Goal: Information Seeking & Learning: Learn about a topic

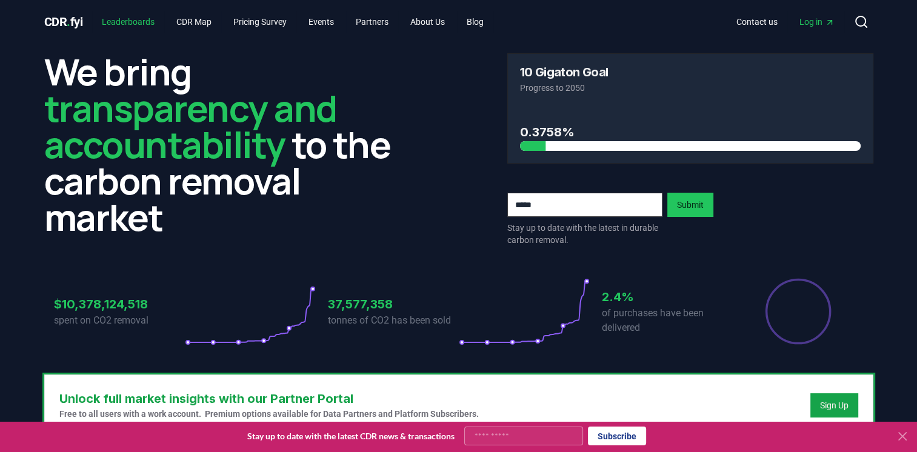
click at [136, 22] on link "Leaderboards" at bounding box center [128, 22] width 72 height 22
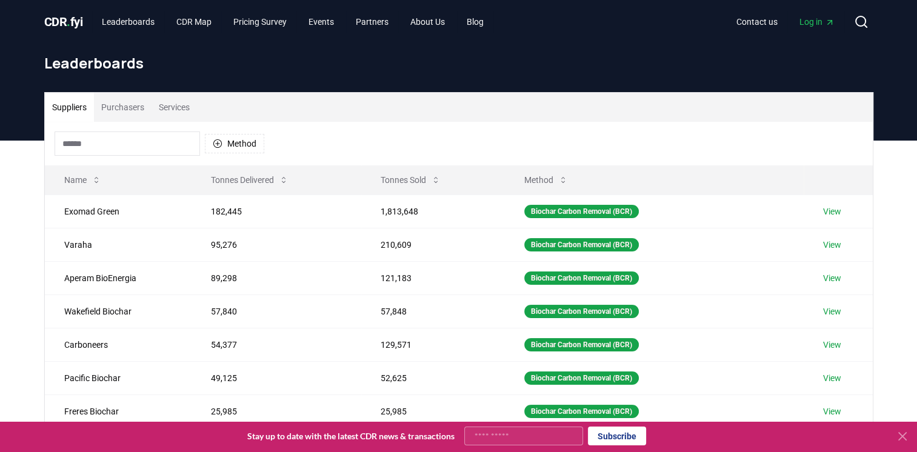
click at [155, 152] on input at bounding box center [128, 144] width 146 height 24
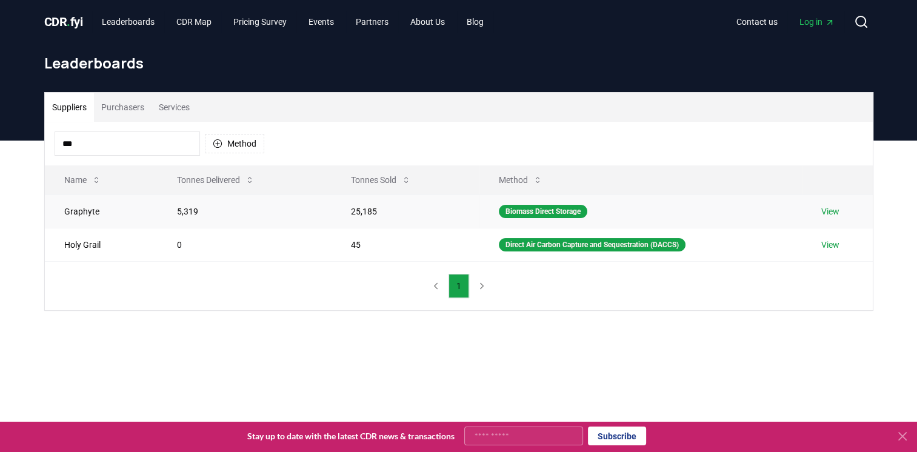
click at [92, 223] on td "Graphyte" at bounding box center [101, 211] width 113 height 33
click at [73, 108] on button "Suppliers" at bounding box center [69, 107] width 49 height 29
click at [142, 26] on link "Leaderboards" at bounding box center [128, 22] width 72 height 22
click at [142, 23] on link "Leaderboards" at bounding box center [128, 22] width 72 height 22
click at [151, 144] on input "***" at bounding box center [128, 144] width 146 height 24
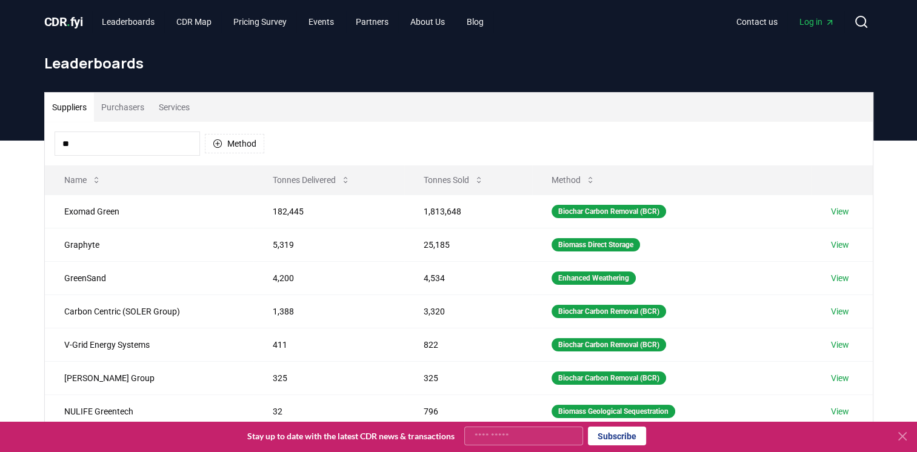
type input "*"
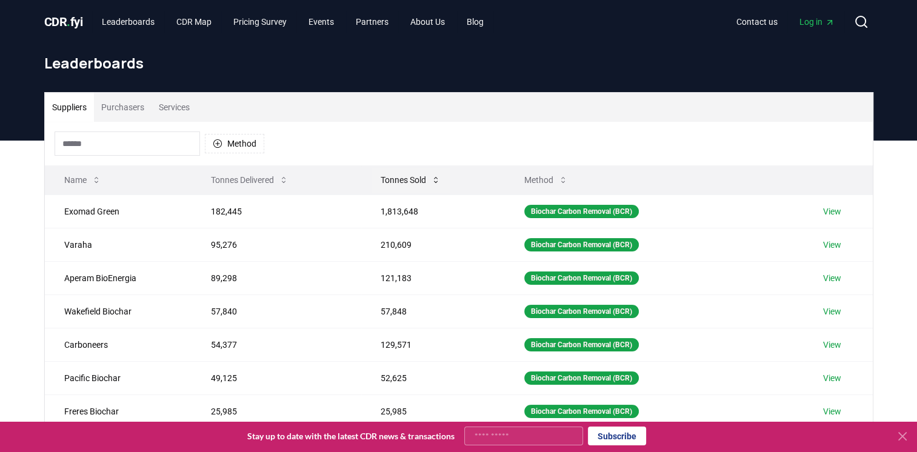
click at [431, 178] on icon at bounding box center [436, 180] width 10 height 10
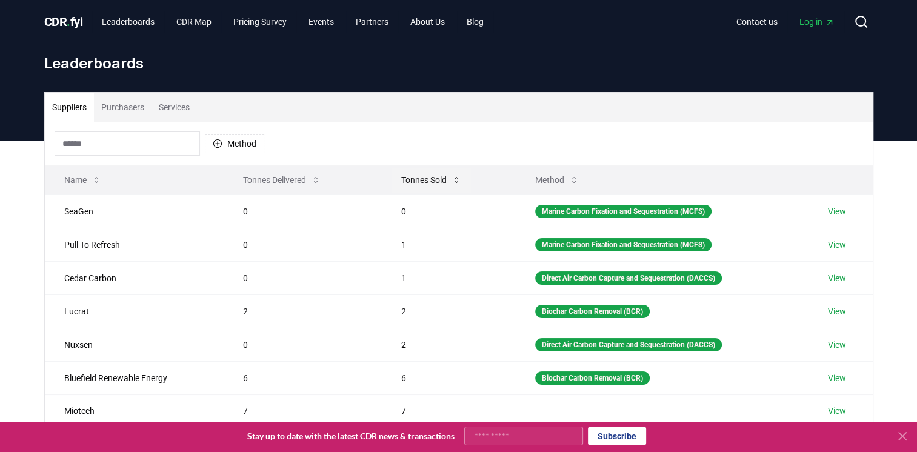
click at [430, 179] on button "Tonnes Sold" at bounding box center [431, 180] width 79 height 24
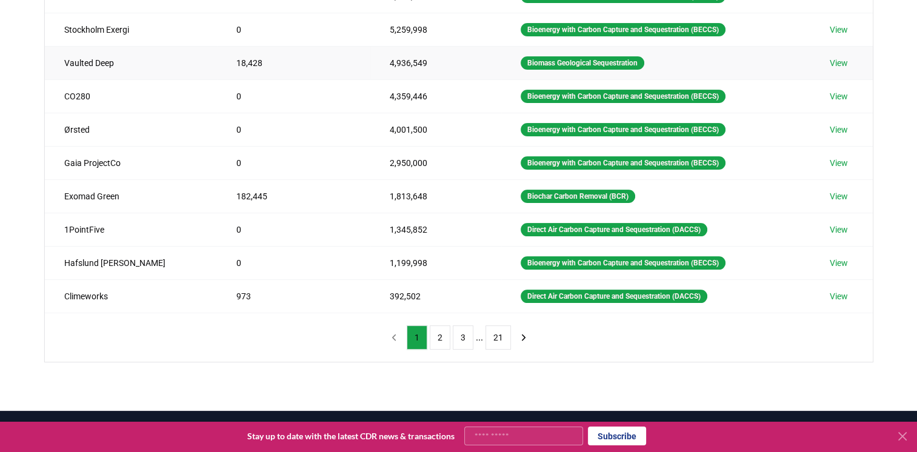
scroll to position [223, 0]
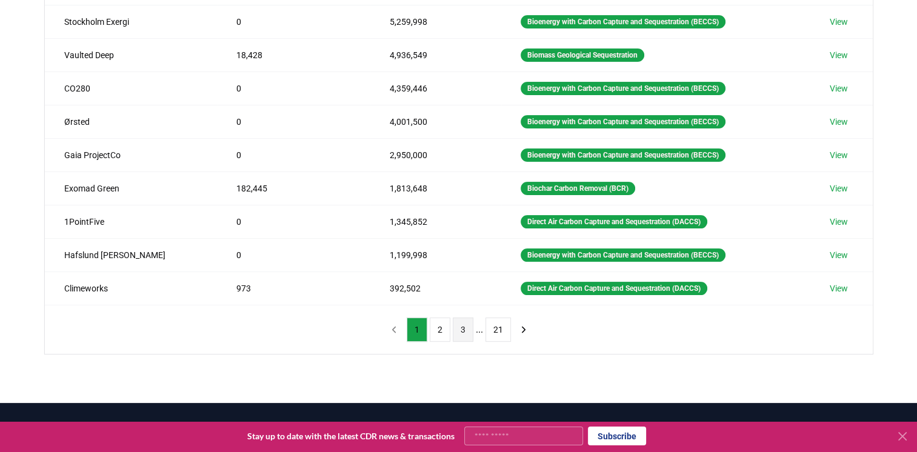
click at [466, 330] on button "3" at bounding box center [463, 330] width 21 height 24
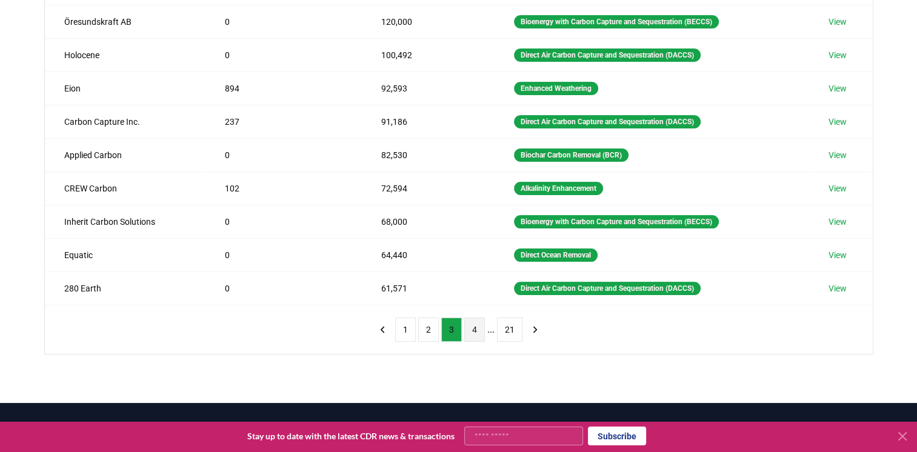
click at [476, 325] on button "4" at bounding box center [474, 330] width 21 height 24
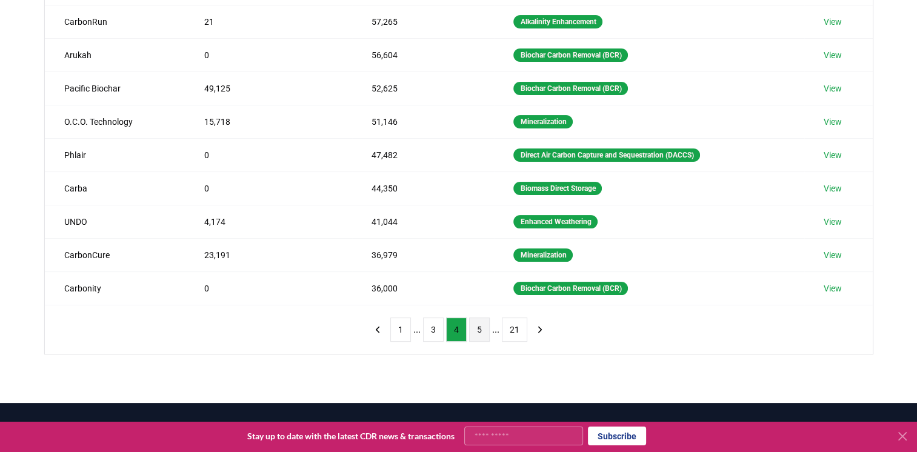
click at [480, 327] on button "5" at bounding box center [479, 330] width 21 height 24
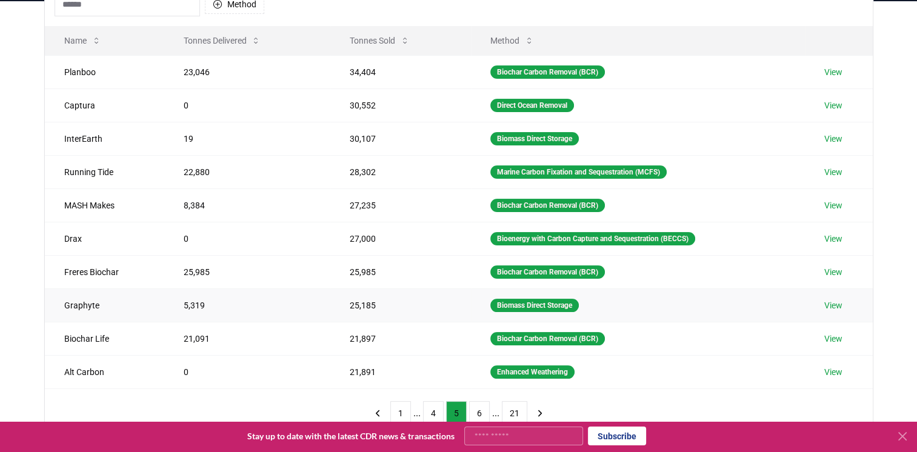
scroll to position [138, 0]
